Goal: Share content

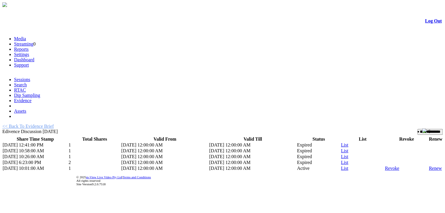
click at [340, 143] on link "List" at bounding box center [343, 145] width 7 height 5
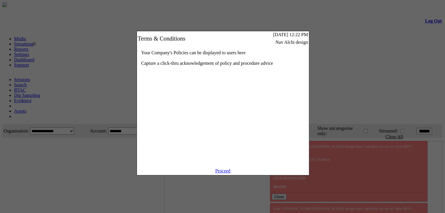
click at [226, 174] on link "Proceed" at bounding box center [222, 171] width 15 height 5
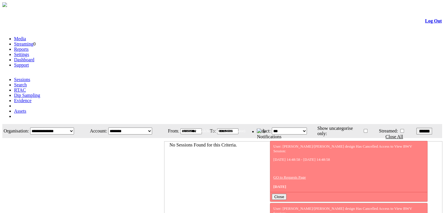
click at [32, 98] on link "Evidence" at bounding box center [23, 100] width 18 height 5
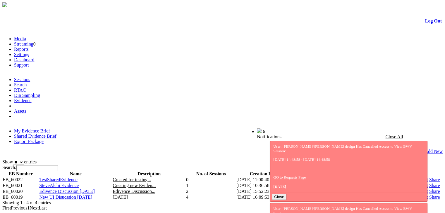
click at [429, 189] on link "Share" at bounding box center [434, 191] width 11 height 5
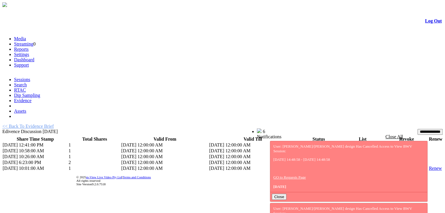
click at [340, 143] on link "List" at bounding box center [343, 145] width 7 height 5
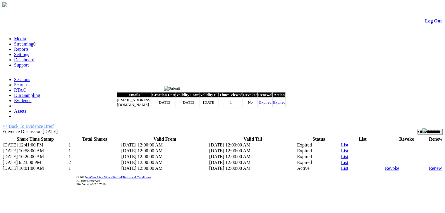
click at [180, 89] on input "image" at bounding box center [172, 88] width 16 height 5
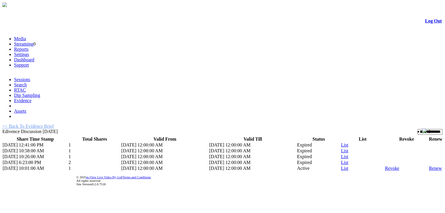
click at [326, 148] on td "Expired" at bounding box center [318, 151] width 44 height 6
click at [42, 124] on link "<< Back To Evidence Brief" at bounding box center [27, 126] width 51 height 5
